Goal: Find specific page/section: Find specific page/section

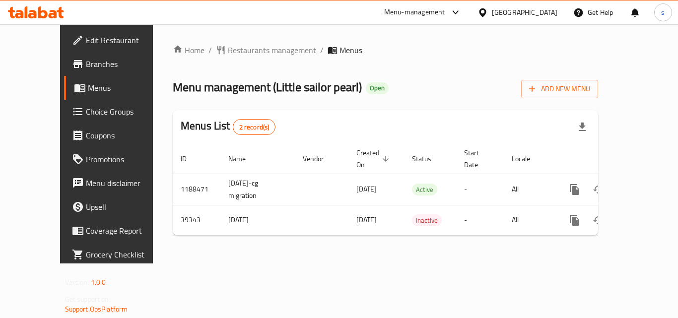
click at [236, 46] on span "Restaurants management" at bounding box center [272, 50] width 88 height 12
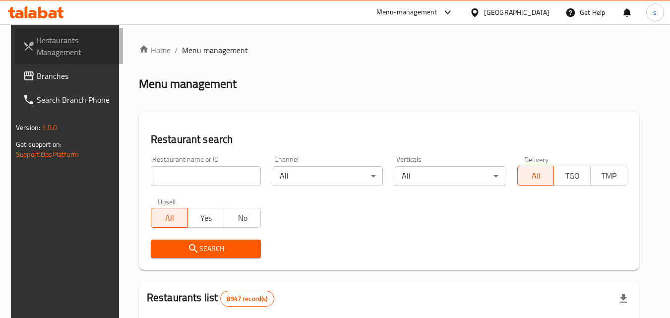
click at [47, 36] on span "Restaurants Management" at bounding box center [76, 46] width 78 height 24
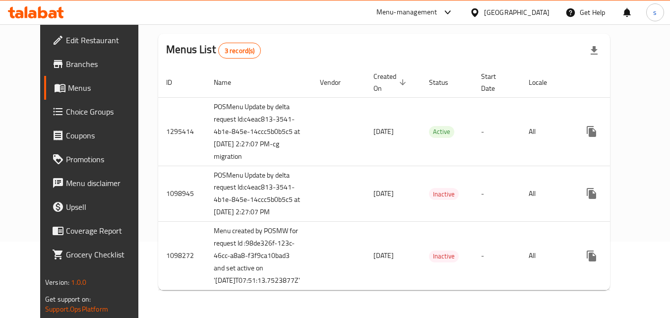
scroll to position [151, 0]
click at [515, 13] on div "United Arab Emirates" at bounding box center [517, 12] width 66 height 11
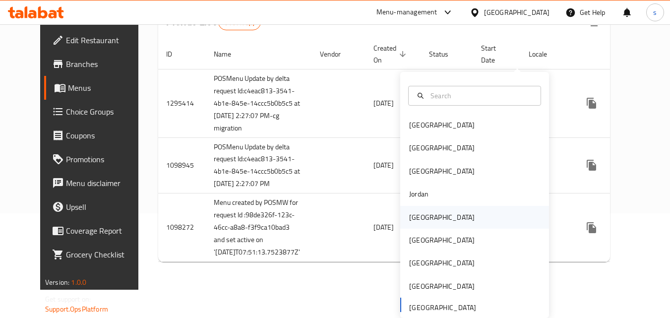
click at [409, 212] on div "[GEOGRAPHIC_DATA]" at bounding box center [442, 217] width 66 height 11
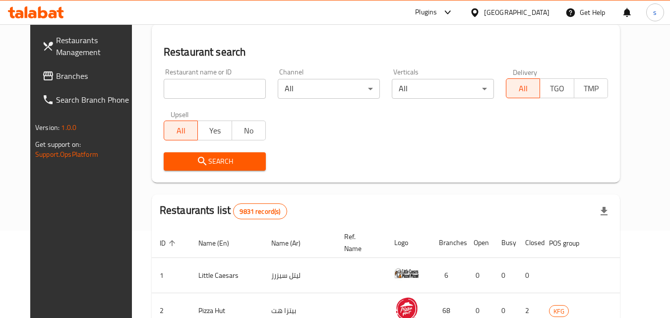
scroll to position [151, 0]
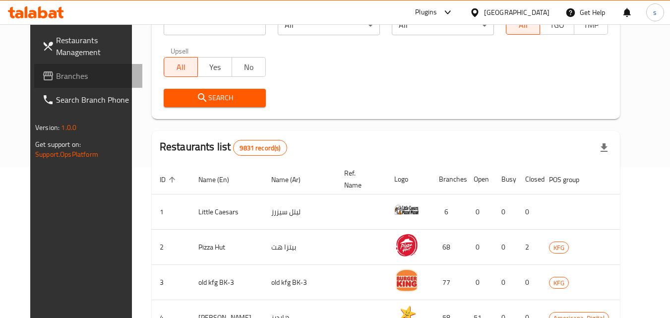
click at [56, 81] on span "Branches" at bounding box center [95, 76] width 78 height 12
